Goal: Task Accomplishment & Management: Manage account settings

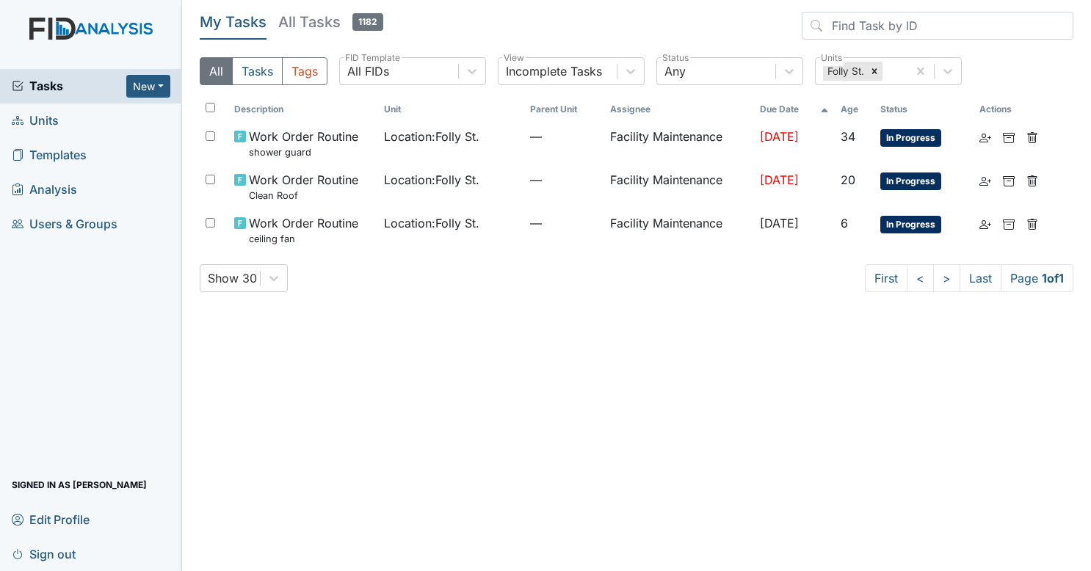
click at [332, 7] on main "My Tasks All Tasks 1182 All Tasks Tags All FIDs FID Template Incomplete Tasks V…" at bounding box center [636, 285] width 909 height 571
click at [330, 22] on h5 "All Tasks 1182" at bounding box center [330, 22] width 105 height 21
click at [869, 69] on icon at bounding box center [874, 71] width 10 height 10
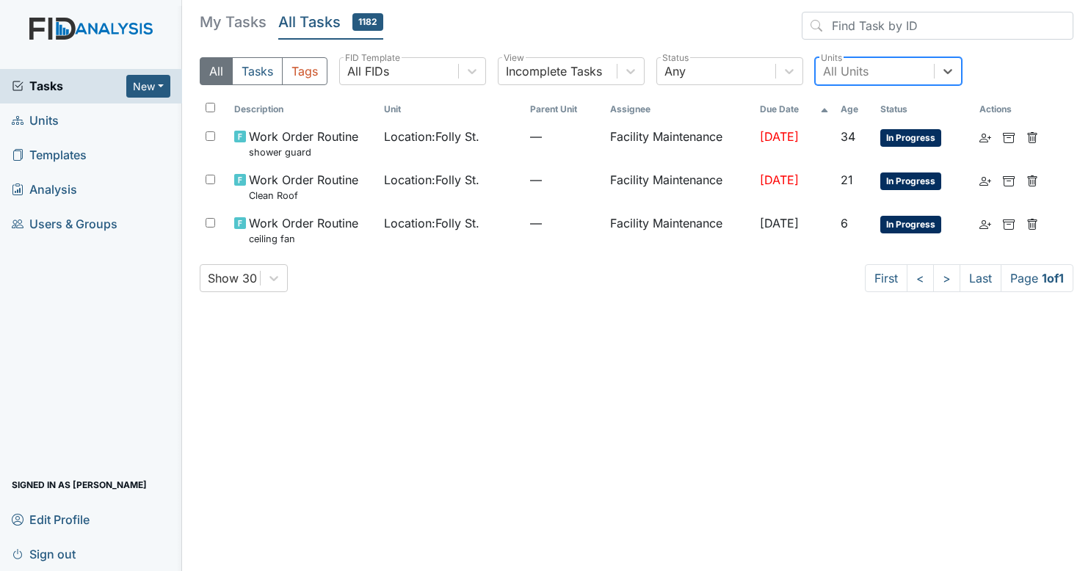
click at [57, 81] on span "Tasks" at bounding box center [69, 86] width 115 height 18
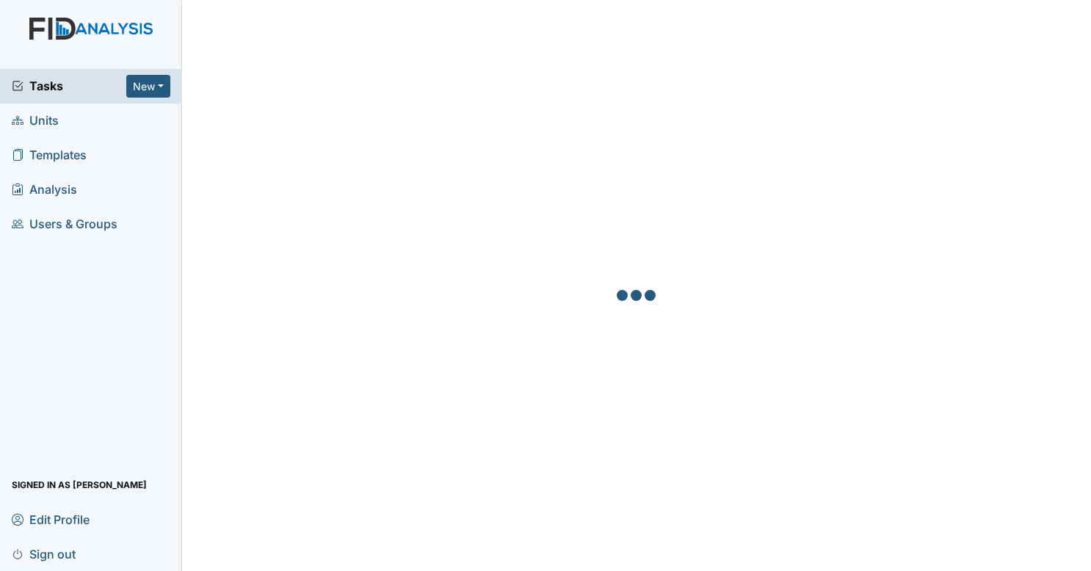
click at [587, 95] on div at bounding box center [637, 297] width 874 height 571
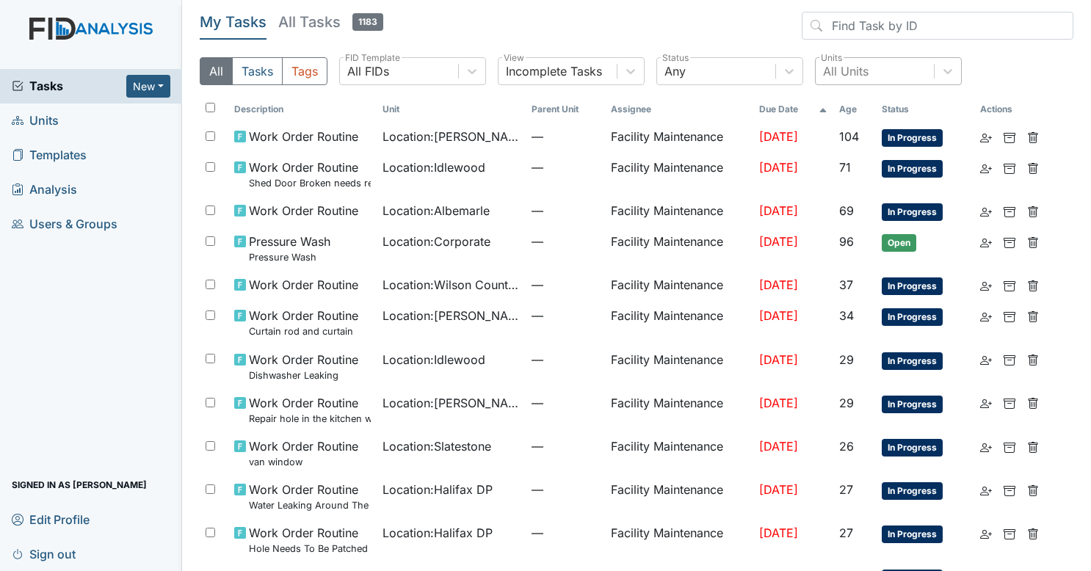
click at [901, 74] on div "All Units" at bounding box center [875, 71] width 118 height 26
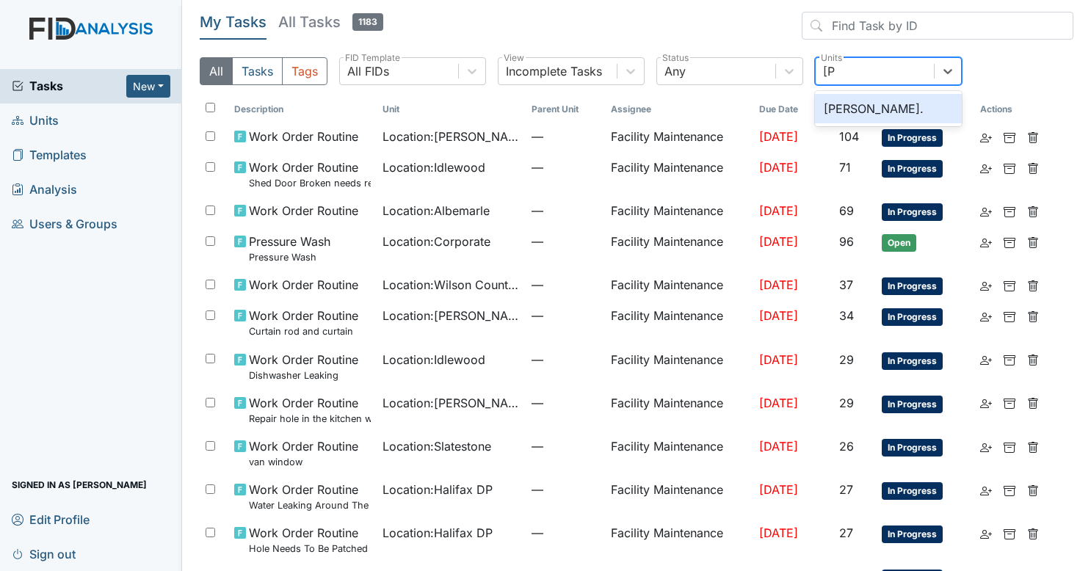
type input "dixo"
click at [866, 113] on div "Dixon Rd." at bounding box center [888, 108] width 147 height 29
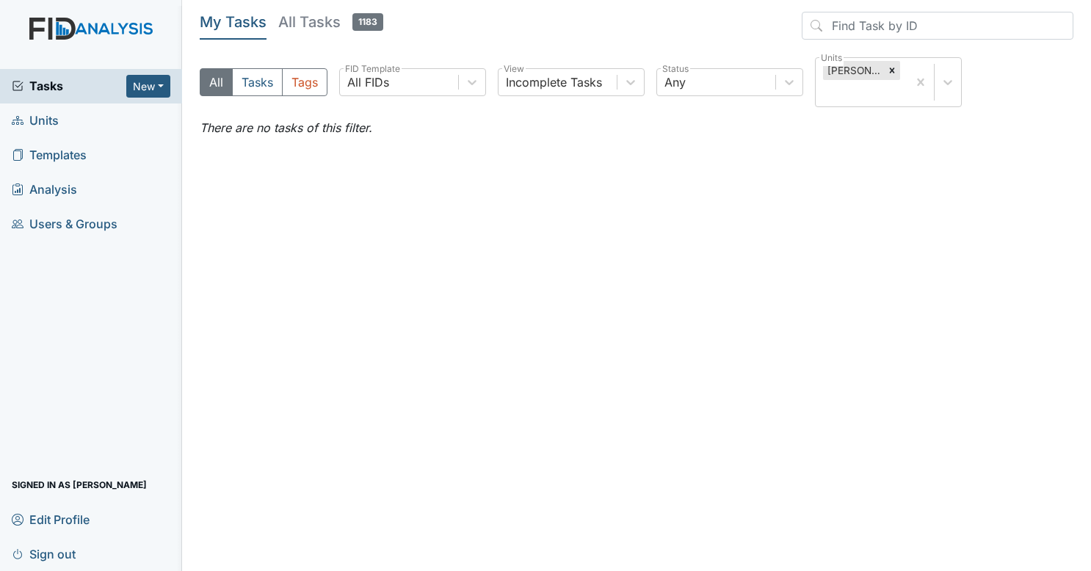
click at [106, 94] on span "Tasks" at bounding box center [69, 86] width 115 height 18
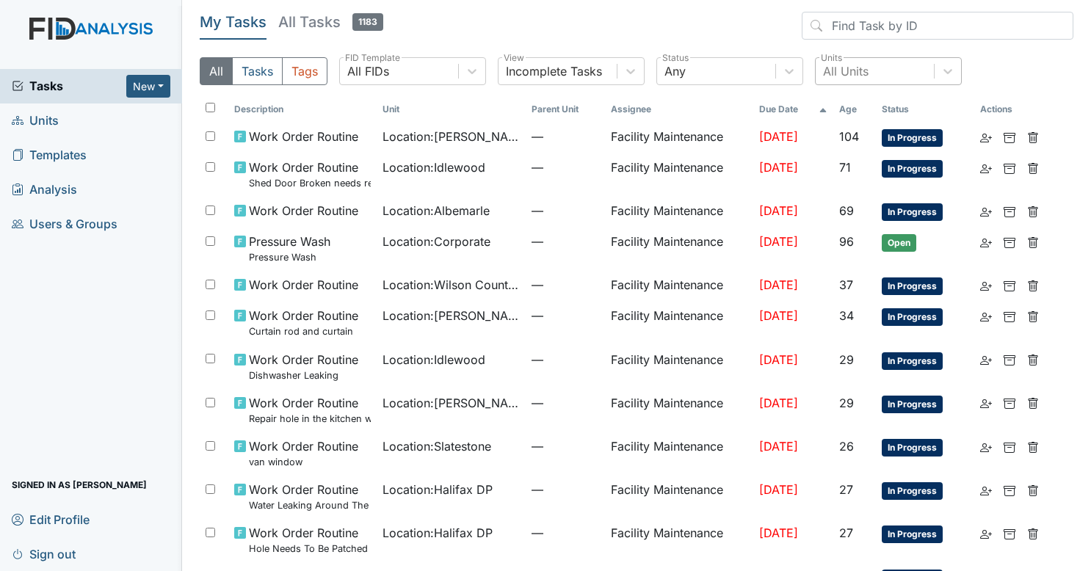
click at [871, 69] on div "All Units" at bounding box center [875, 71] width 118 height 26
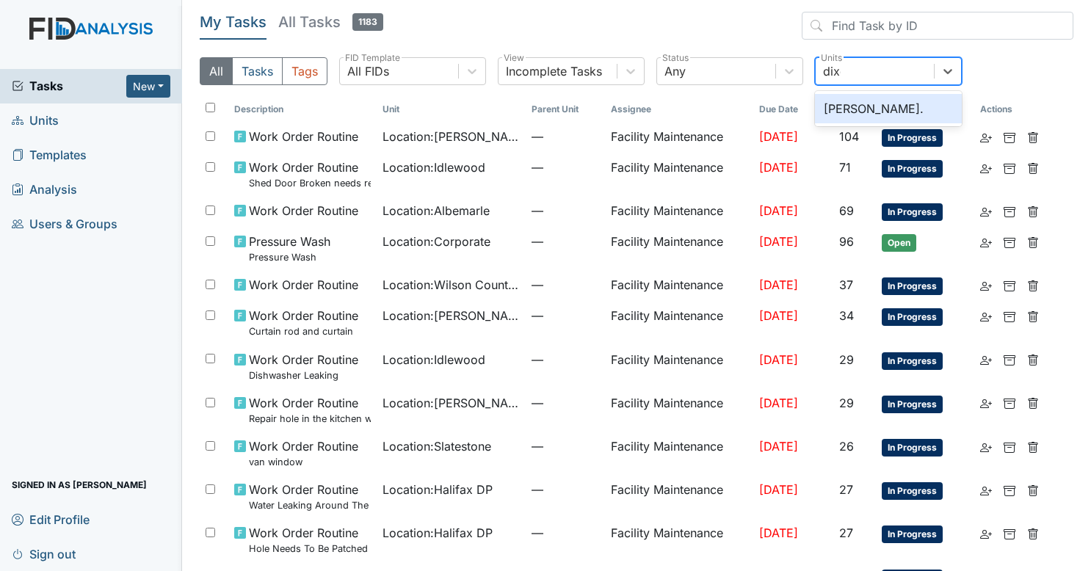
type input "dixon"
click at [853, 105] on div "Dixon Rd." at bounding box center [888, 108] width 147 height 29
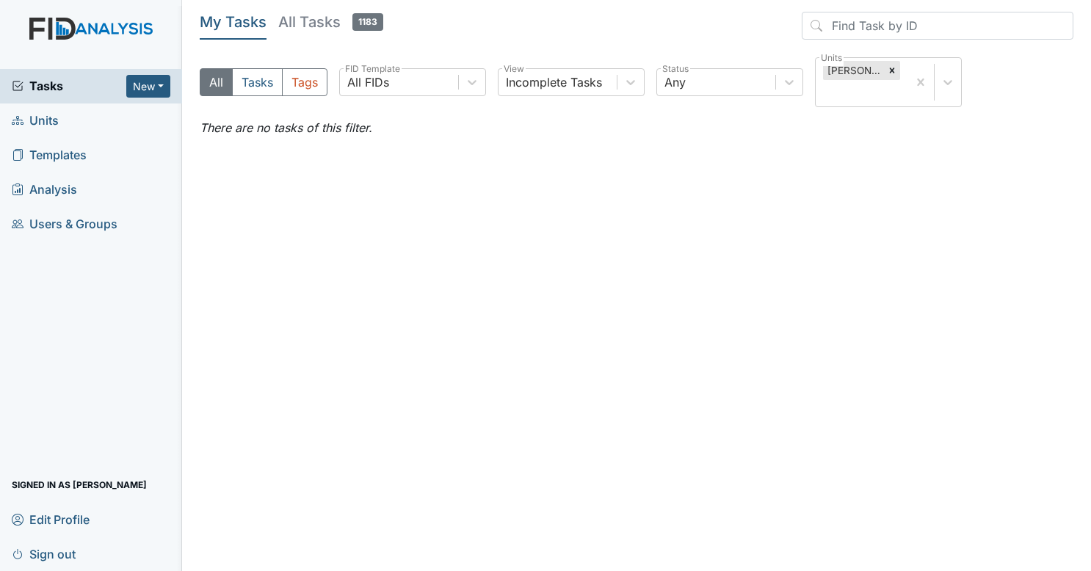
click at [347, 21] on h5 "All Tasks 1183" at bounding box center [330, 22] width 105 height 21
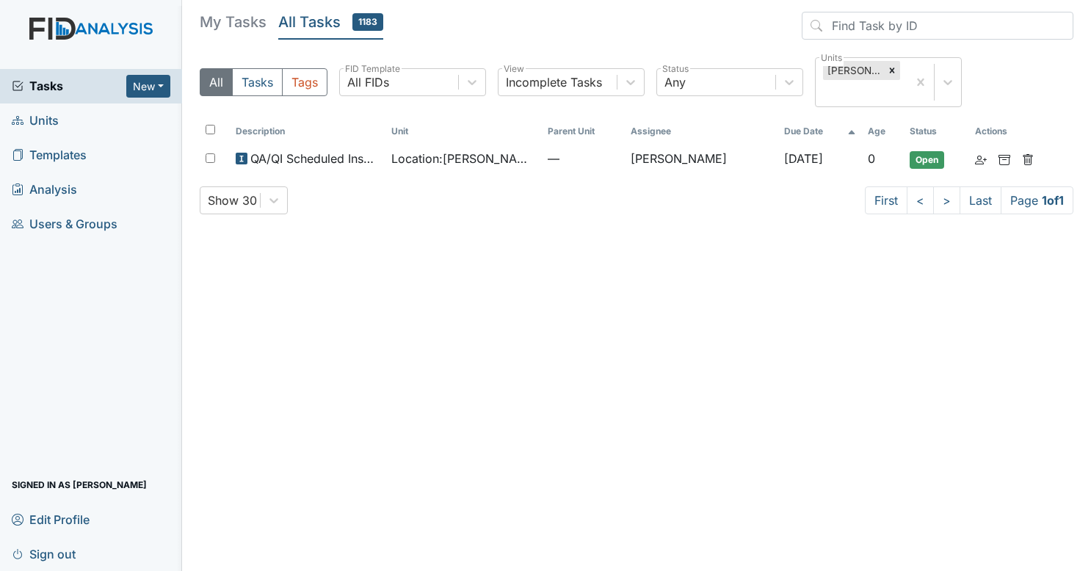
click at [54, 78] on span "Tasks" at bounding box center [69, 86] width 115 height 18
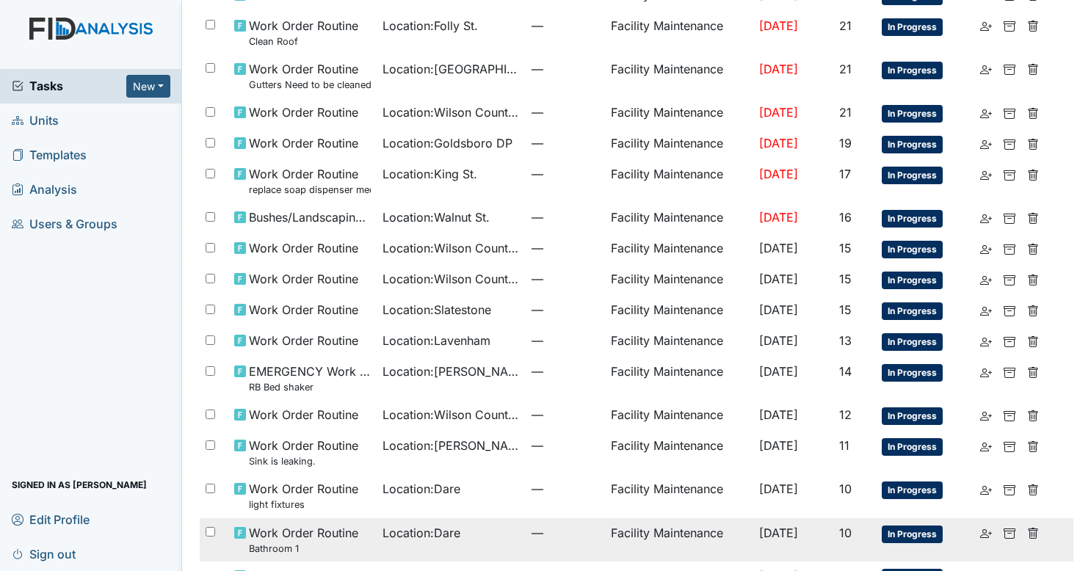
scroll to position [612, 0]
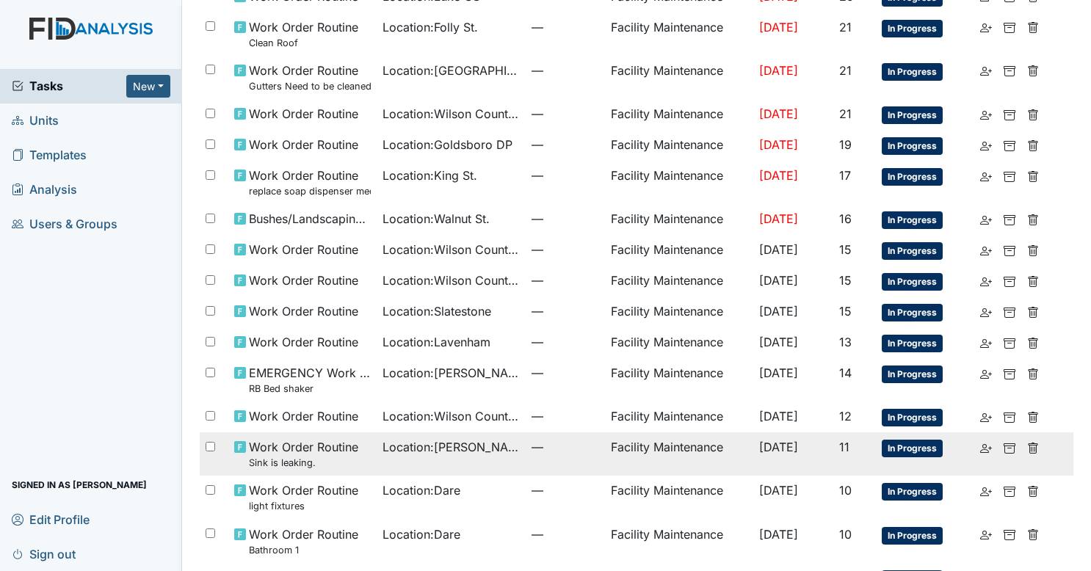
click at [549, 438] on span "—" at bounding box center [566, 447] width 68 height 18
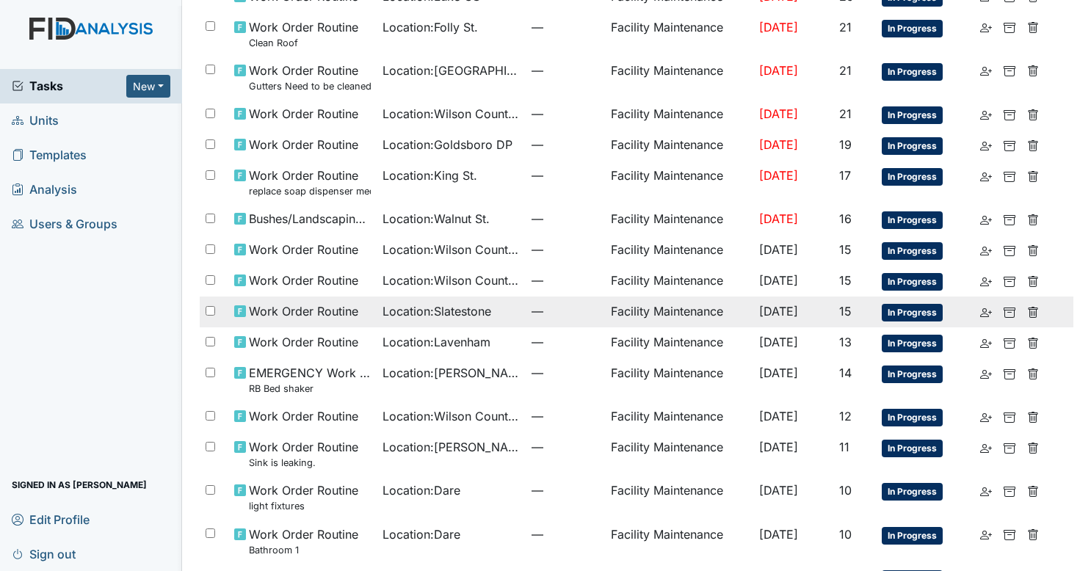
click at [455, 312] on span "Location : Slatestone" at bounding box center [437, 312] width 109 height 18
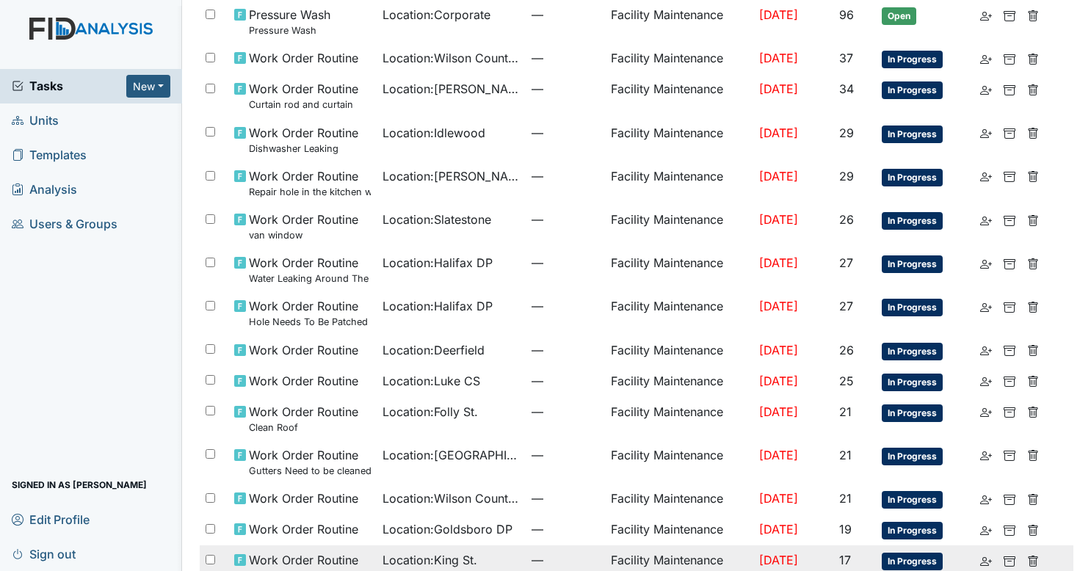
scroll to position [225, 0]
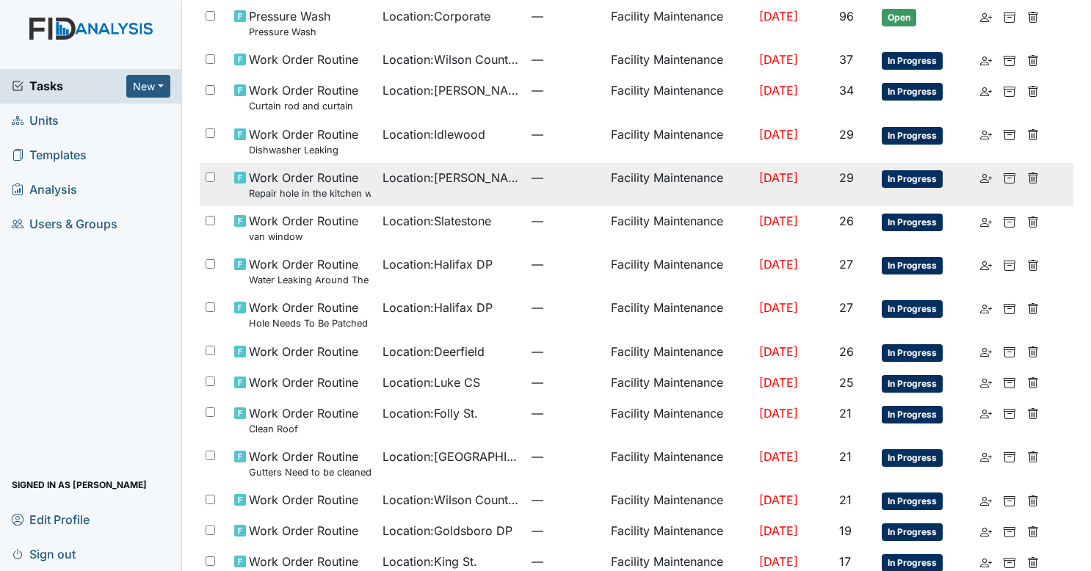
click at [377, 182] on td "Location : Luke St. ICF" at bounding box center [451, 184] width 148 height 43
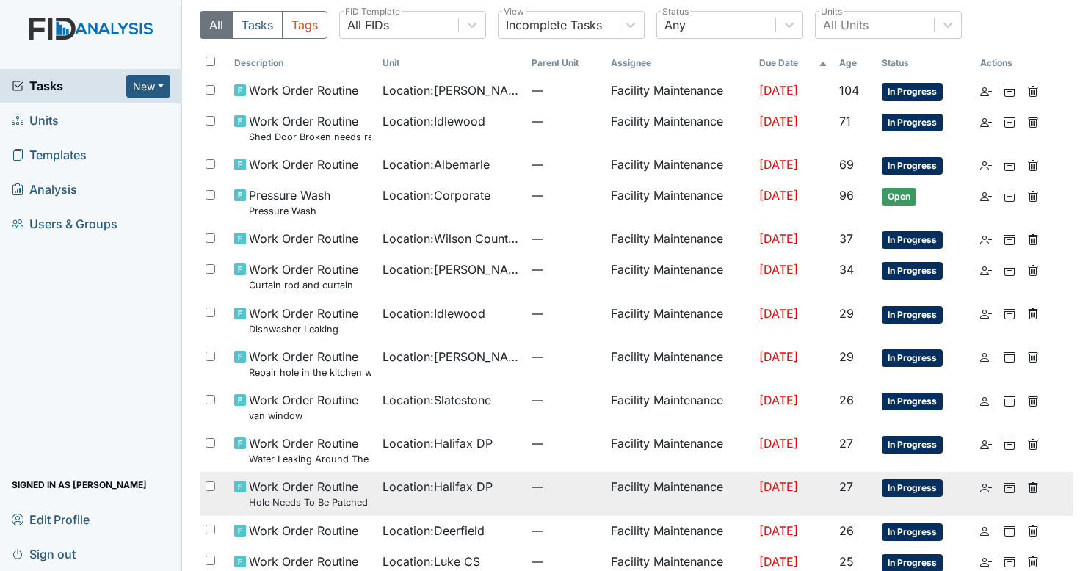
scroll to position [45, 0]
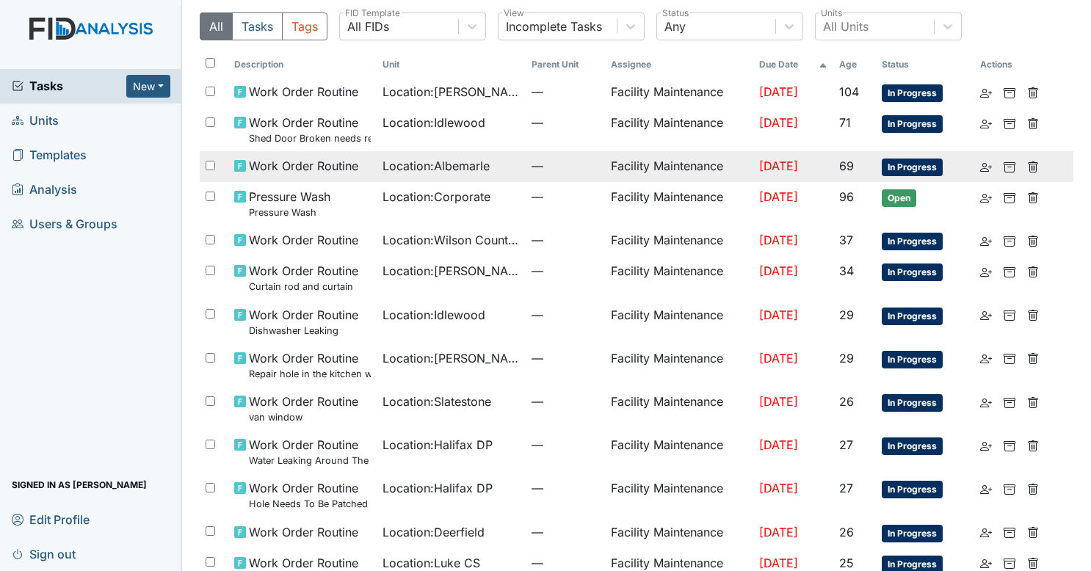
click at [532, 173] on span "—" at bounding box center [566, 166] width 68 height 18
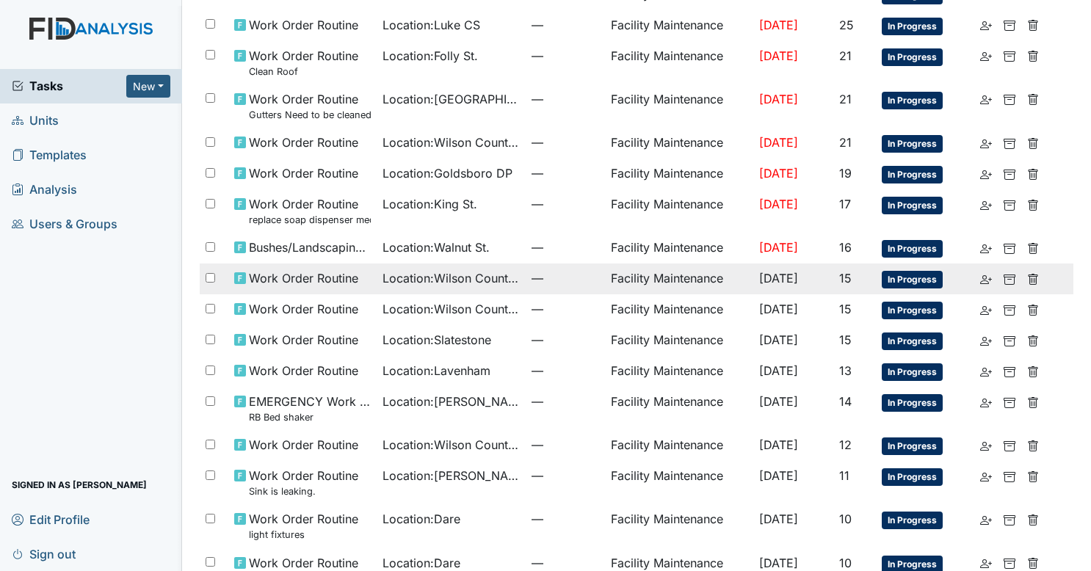
scroll to position [582, 0]
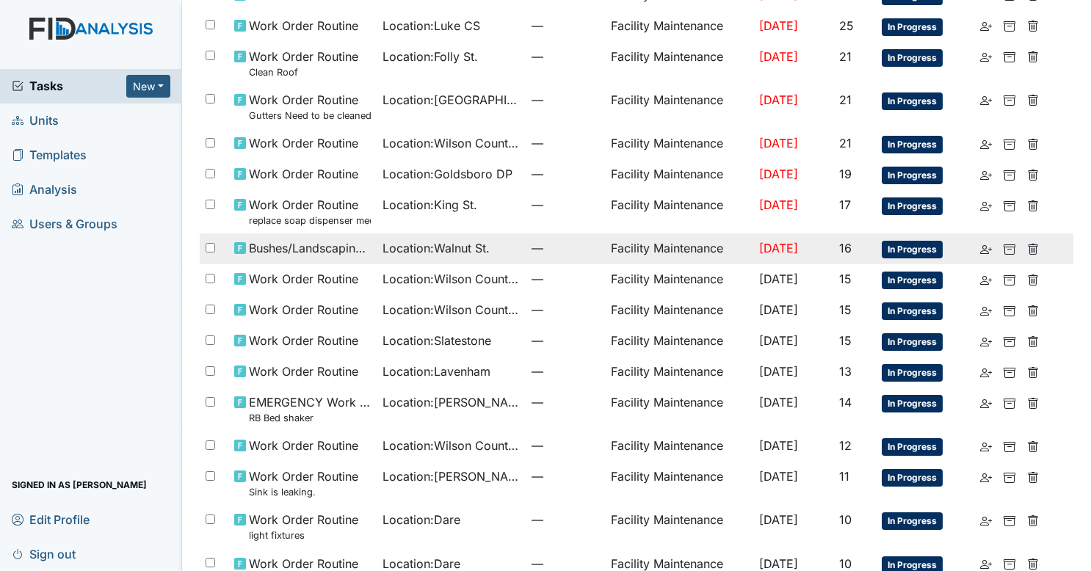
click at [457, 239] on span "Location : Walnut St." at bounding box center [436, 248] width 107 height 18
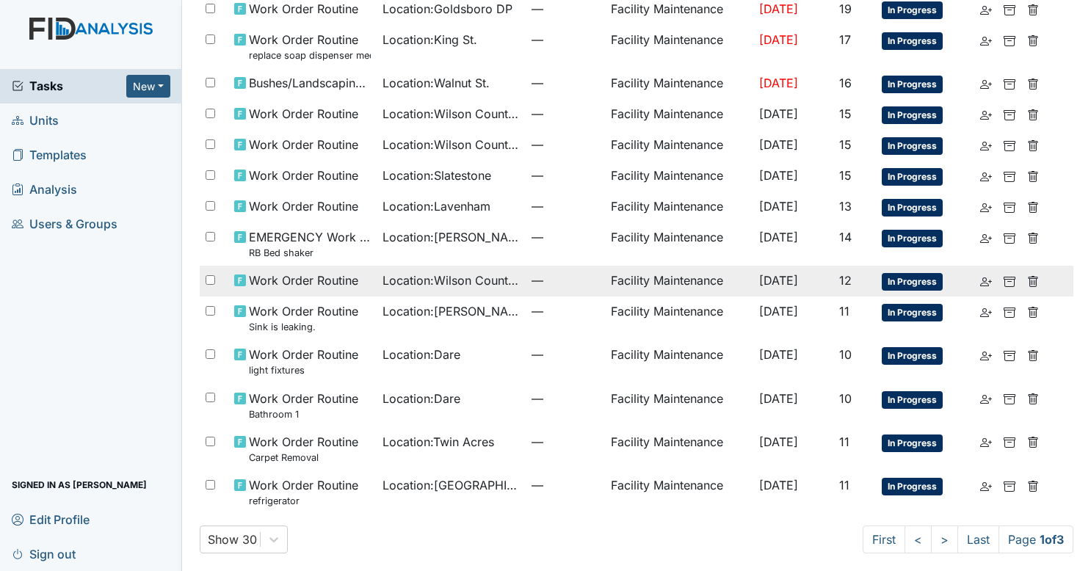
scroll to position [0, 0]
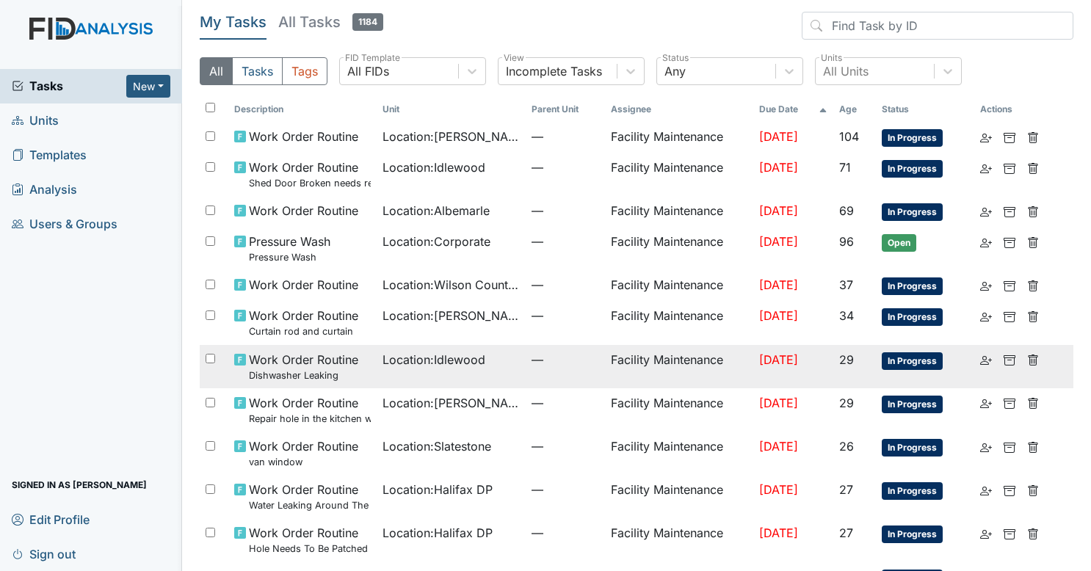
click at [605, 371] on td "Facility Maintenance" at bounding box center [679, 366] width 148 height 43
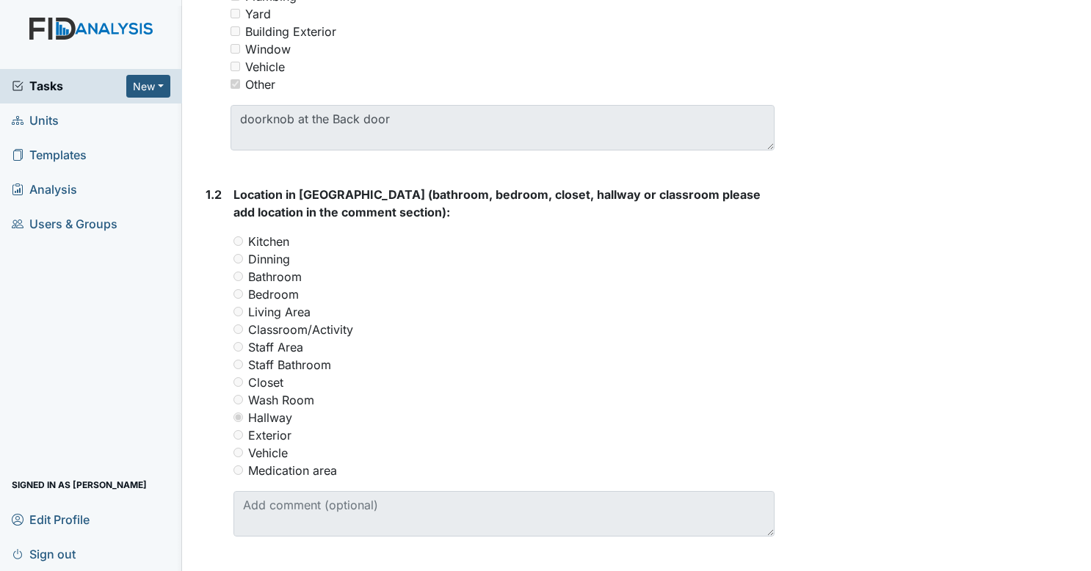
scroll to position [438, 0]
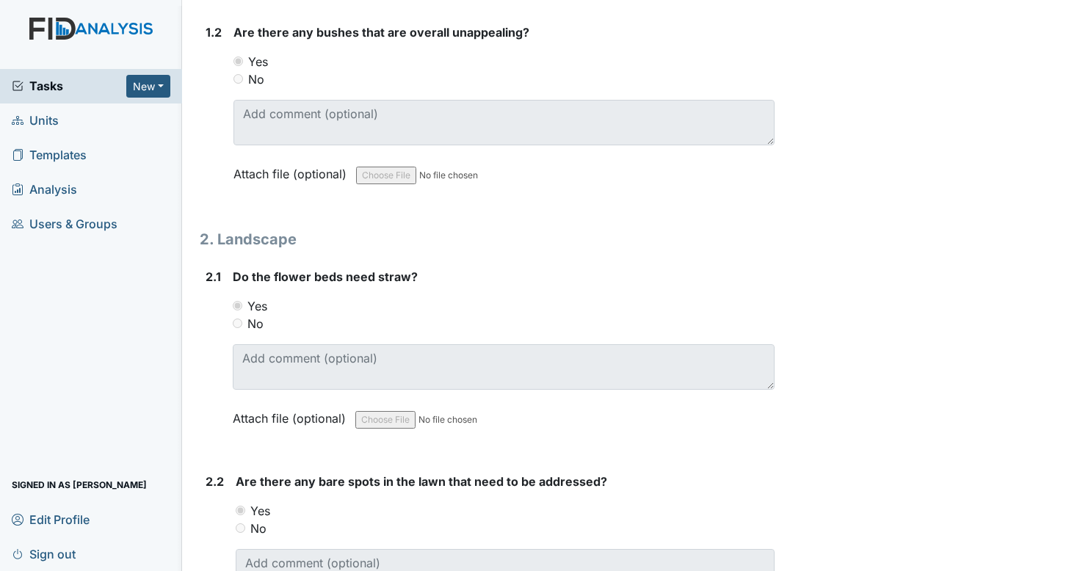
scroll to position [771, 0]
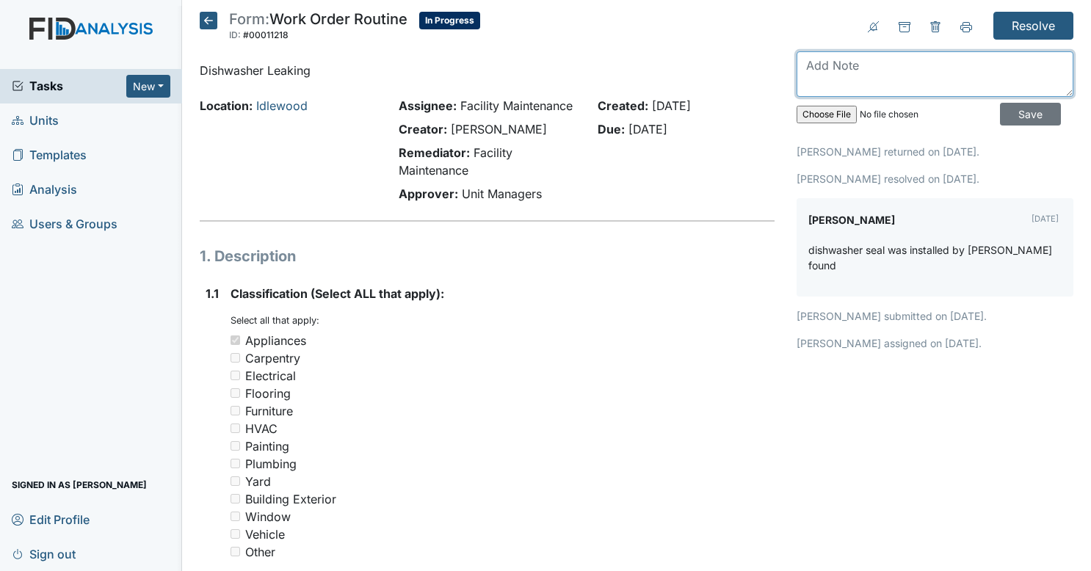
click at [900, 56] on textarea at bounding box center [935, 74] width 277 height 46
click at [894, 62] on textarea "reason for return both maintenance guys found no issues?" at bounding box center [935, 74] width 277 height 46
type textarea "reason for return? both maintenance guys found no issues?"
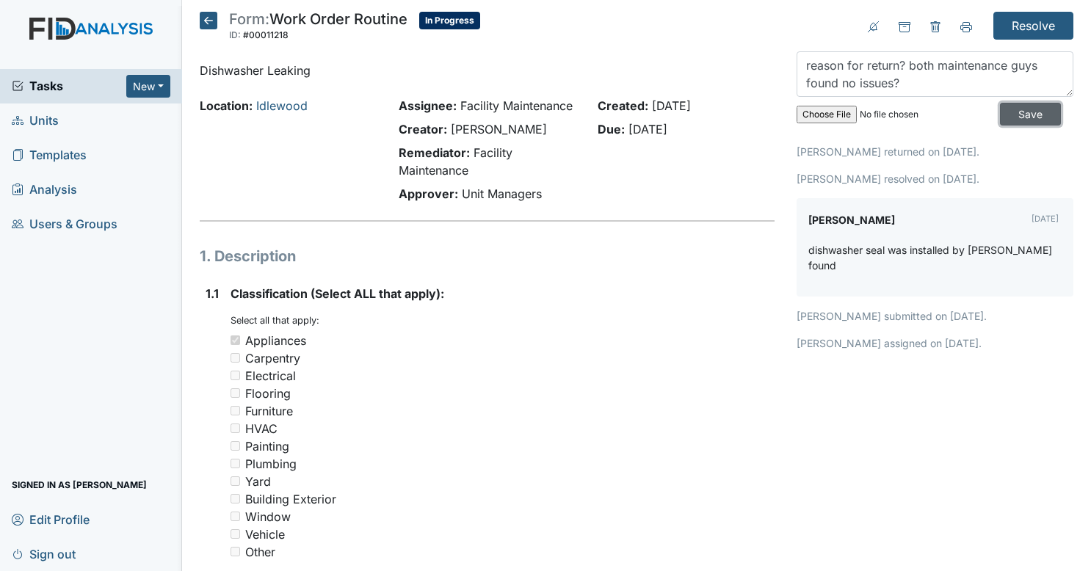
click at [1001, 109] on input "Save" at bounding box center [1030, 114] width 61 height 23
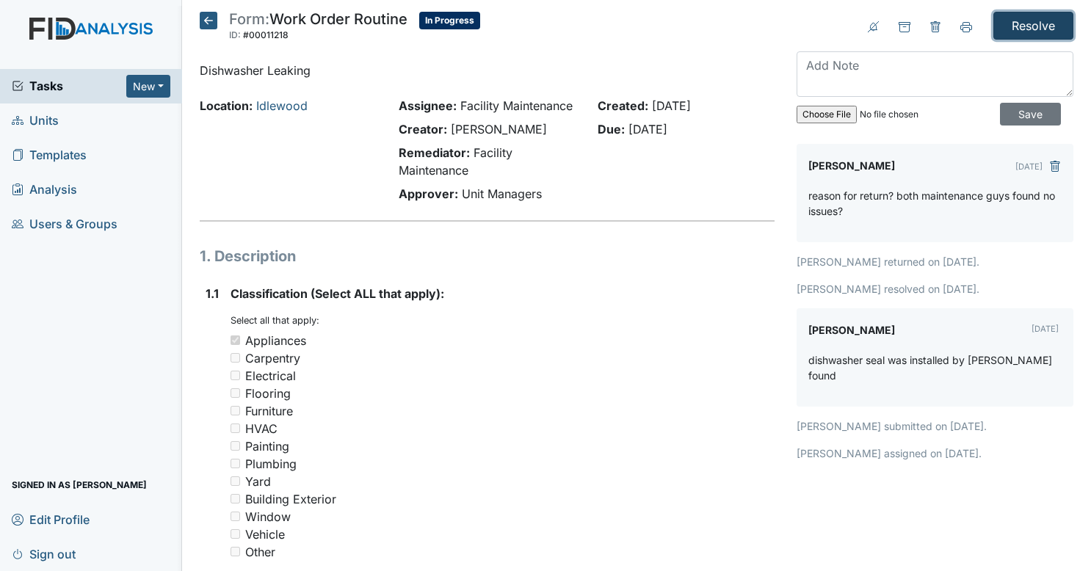
click at [1027, 12] on input "Resolve" at bounding box center [1034, 26] width 80 height 28
